Goal: Task Accomplishment & Management: Manage account settings

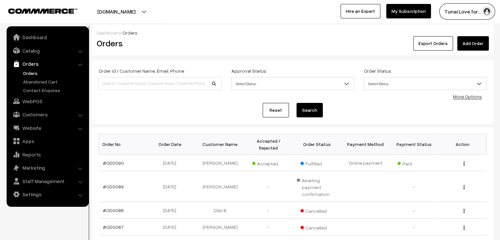
click at [81, 129] on li "Website Website Builder Authors" at bounding box center [47, 128] width 79 height 12
click at [79, 128] on li "Website Website Builder Authors" at bounding box center [47, 128] width 79 height 12
click at [43, 126] on link "Website" at bounding box center [47, 128] width 78 height 12
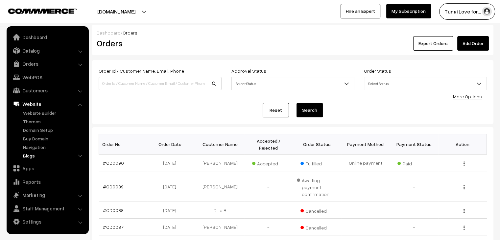
click at [30, 158] on link "Blogs" at bounding box center [53, 155] width 65 height 7
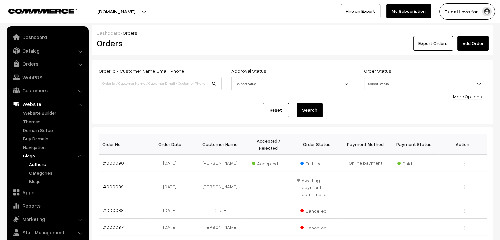
click at [36, 165] on link "Authors" at bounding box center [56, 164] width 59 height 7
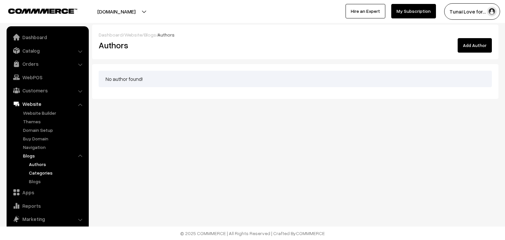
click at [44, 173] on link "Categories" at bounding box center [56, 172] width 59 height 7
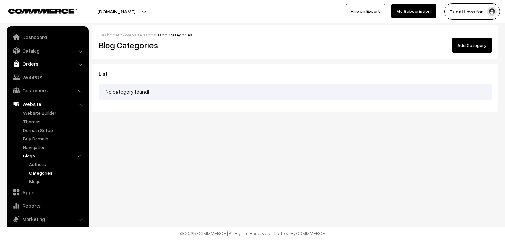
click at [39, 63] on link "Orders" at bounding box center [47, 64] width 78 height 12
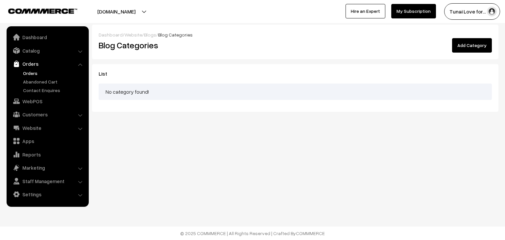
click at [39, 75] on link "Orders" at bounding box center [53, 73] width 65 height 7
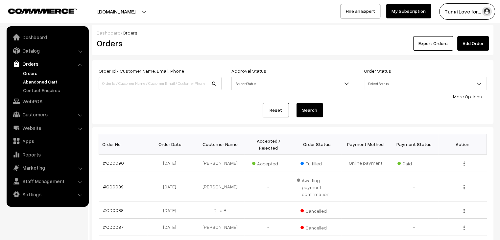
click at [55, 81] on link "Abandoned Cart" at bounding box center [53, 81] width 65 height 7
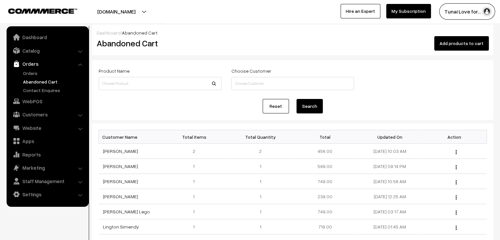
click at [232, 26] on div "Dashboard / Abandoned Cart Abandoned Cart Add products to cart" at bounding box center [292, 40] width 401 height 31
click at [269, 16] on div "Tunai Love for… My Profile Refer & Earn Support Sign Out Hire an Expert My Subs…" at bounding box center [376, 11] width 253 height 16
click at [272, 11] on div "Tunai Love for… My Profile Refer & Earn Support Sign Out Hire an Expert My Subs…" at bounding box center [376, 11] width 253 height 16
click at [120, 151] on link "[PERSON_NAME]" at bounding box center [120, 151] width 35 height 6
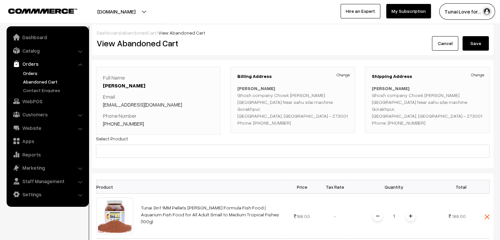
click at [31, 74] on link "Orders" at bounding box center [53, 73] width 65 height 7
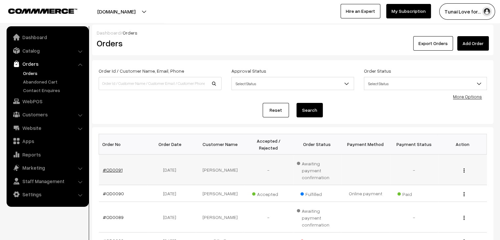
click at [114, 167] on link "#OD0091" at bounding box center [113, 170] width 20 height 6
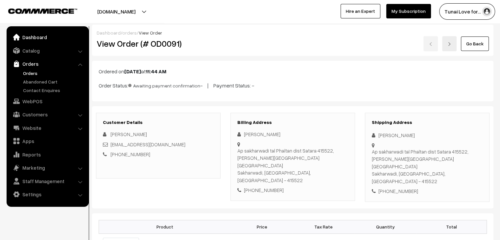
click at [34, 37] on link "Dashboard" at bounding box center [47, 37] width 78 height 12
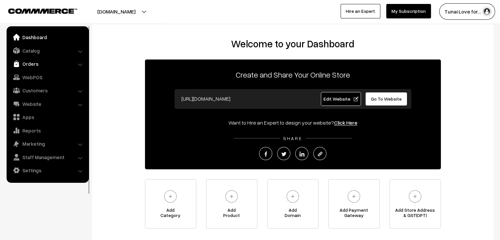
click at [71, 65] on link "Orders" at bounding box center [47, 64] width 78 height 12
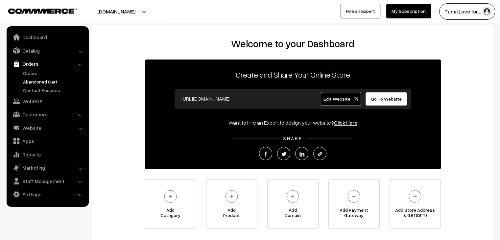
click at [39, 83] on link "Abandoned Cart" at bounding box center [53, 81] width 65 height 7
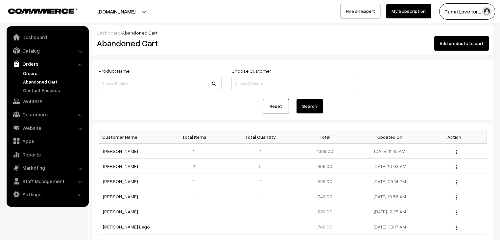
click at [31, 71] on link "Orders" at bounding box center [53, 73] width 65 height 7
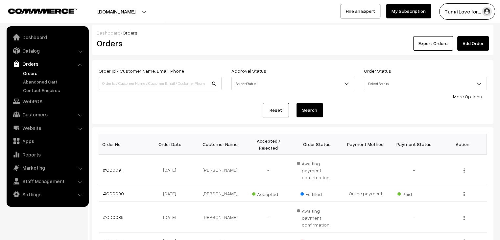
click at [318, 48] on div "Export Orders Add Order" at bounding box center [360, 43] width 258 height 14
